Goal: Task Accomplishment & Management: Use online tool/utility

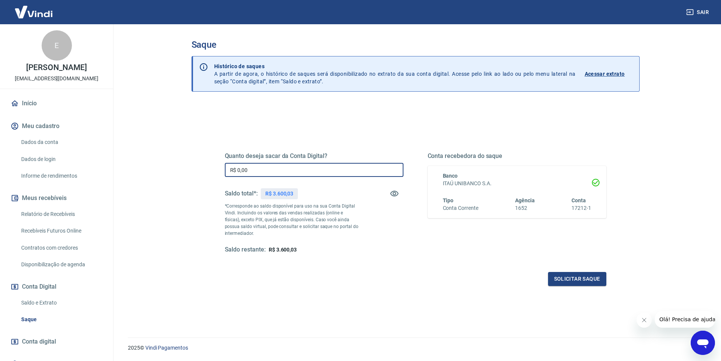
drag, startPoint x: 261, startPoint y: 169, endPoint x: 202, endPoint y: 160, distance: 59.8
click at [202, 160] on div "Quanto deseja sacar da Conta Digital? R$ 0,00 ​ Saldo total*: R$ 3.600,03 *Corr…" at bounding box center [416, 244] width 448 height 280
type input "R$ 3.600,03"
click at [579, 275] on button "Solicitar saque" at bounding box center [577, 279] width 58 height 14
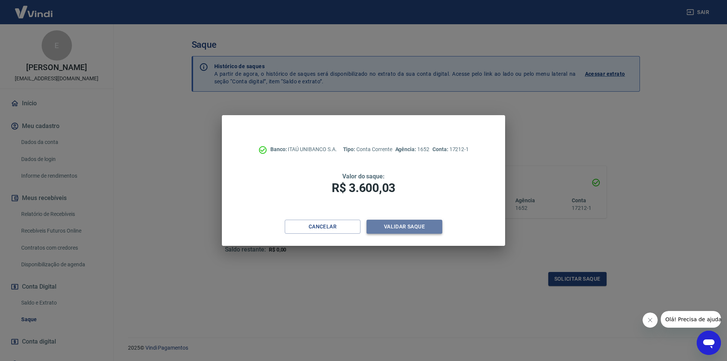
click at [417, 229] on button "Validar saque" at bounding box center [405, 227] width 76 height 14
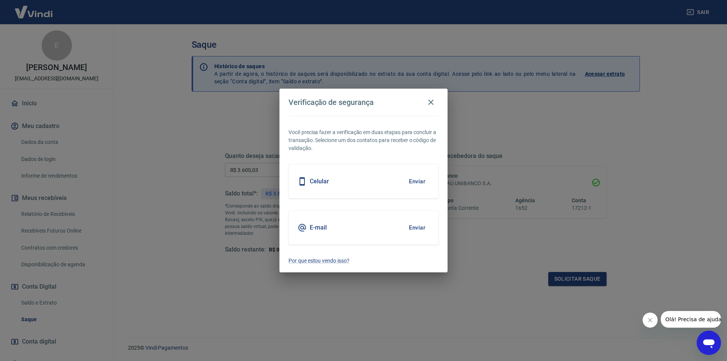
click at [319, 227] on h5 "E-mail" at bounding box center [318, 228] width 17 height 8
click at [423, 227] on button "Enviar" at bounding box center [417, 228] width 25 height 16
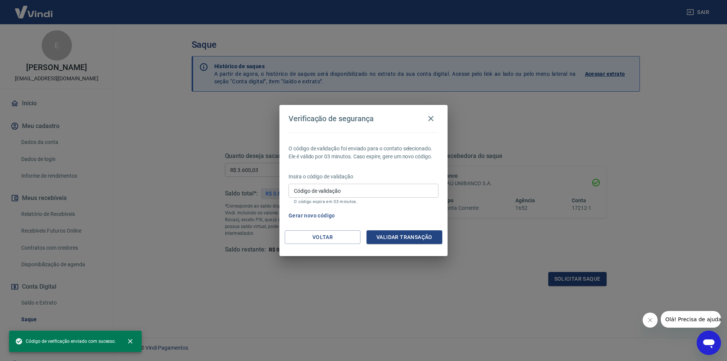
click at [309, 182] on div "Insira o código de validação Código de validação Código de validação O código e…" at bounding box center [364, 189] width 150 height 33
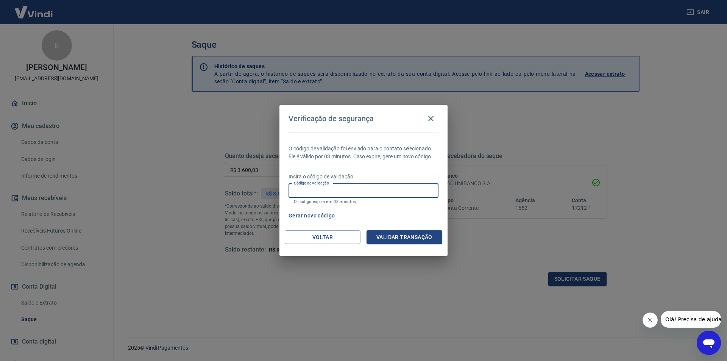
click at [303, 195] on input "Código de validação" at bounding box center [364, 191] width 150 height 14
type input "250091"
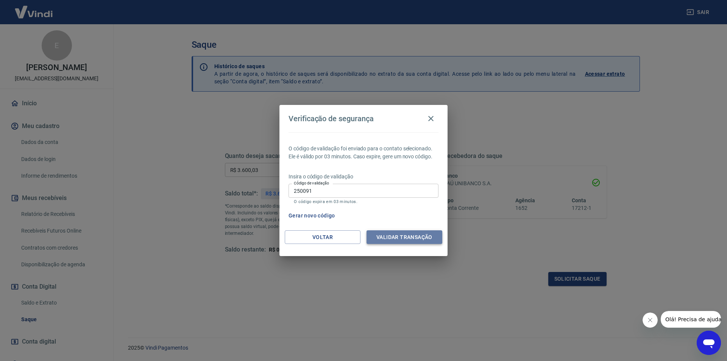
click at [390, 235] on button "Validar transação" at bounding box center [405, 237] width 76 height 14
